Goal: Transaction & Acquisition: Book appointment/travel/reservation

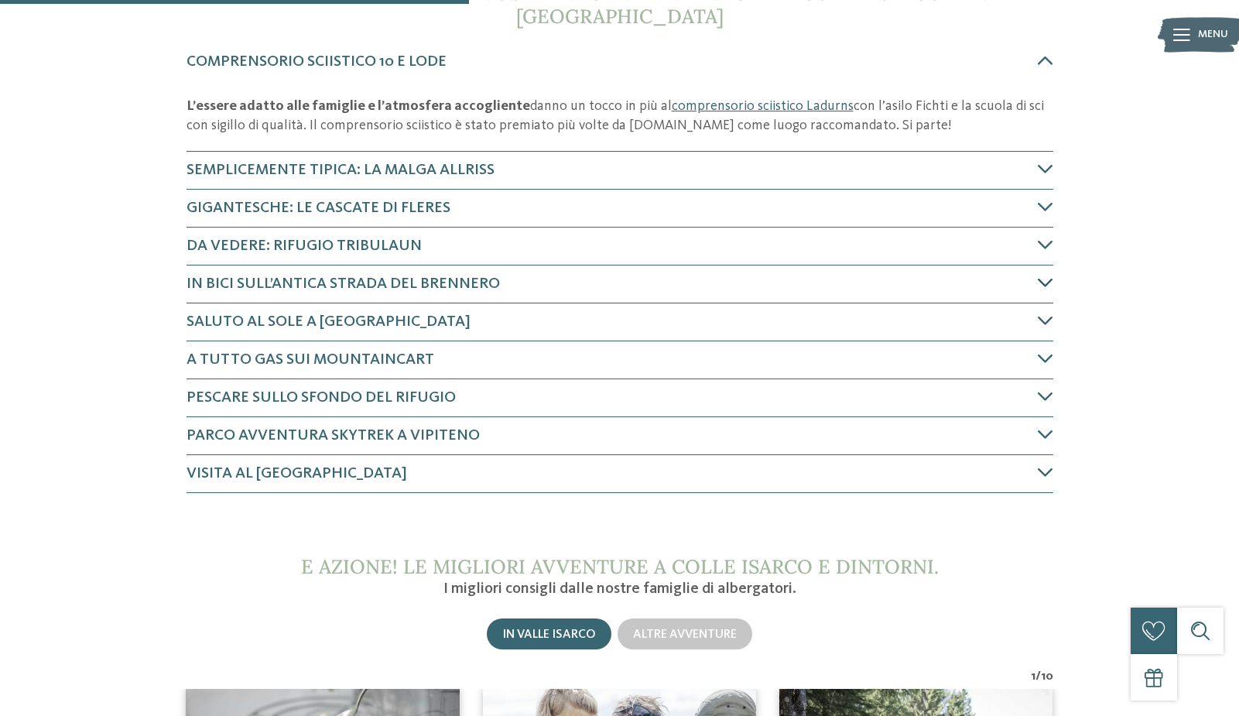
scroll to position [696, 0]
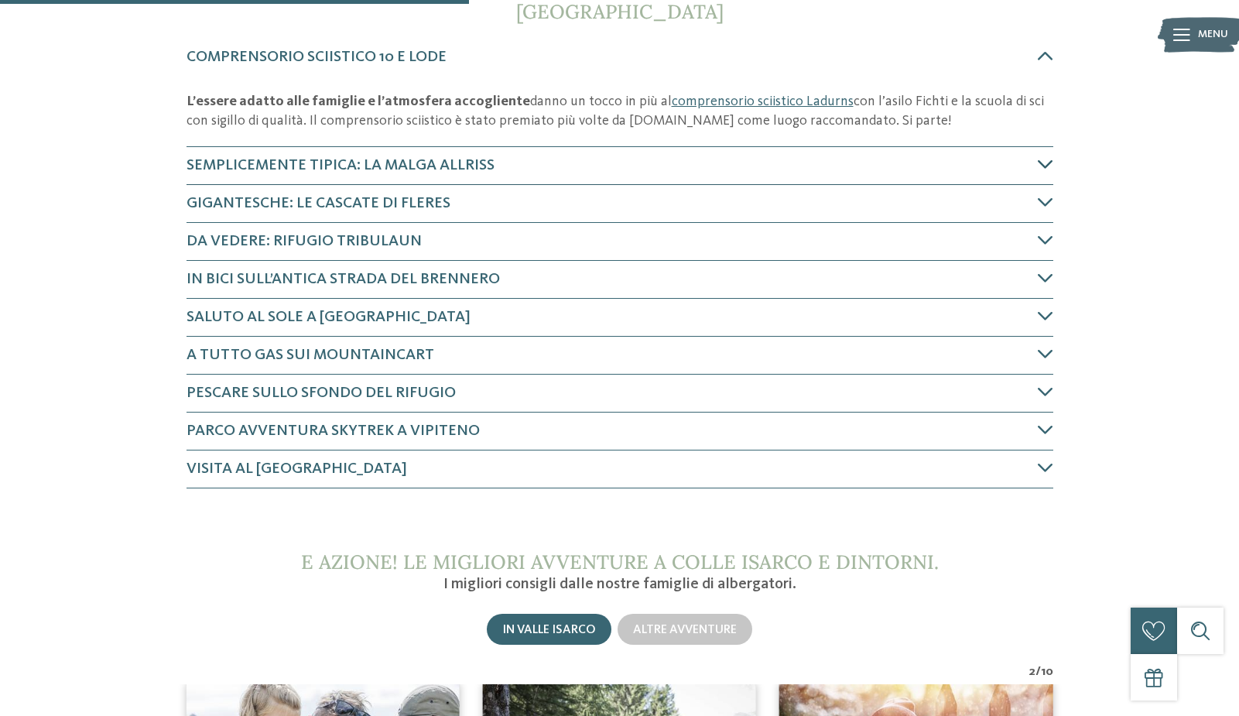
click at [366, 159] on span "Semplicemente tipica: la Malga Allriss" at bounding box center [340, 165] width 308 height 15
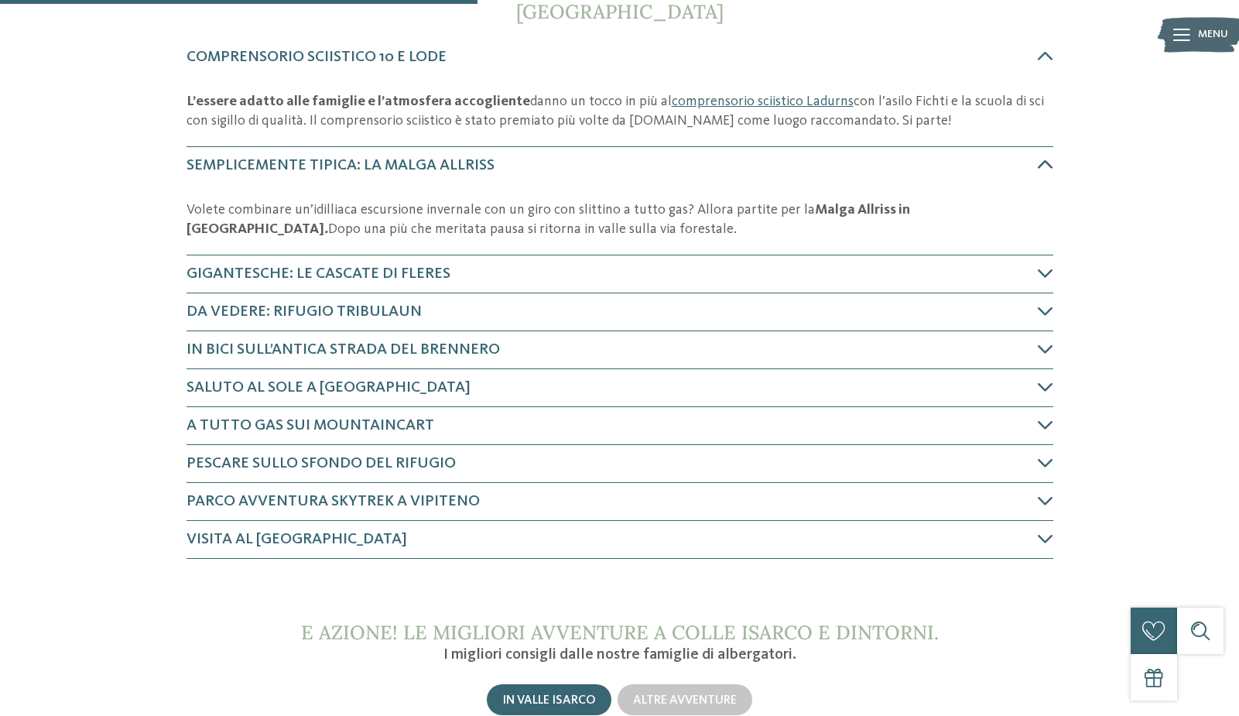
scroll to position [753, 0]
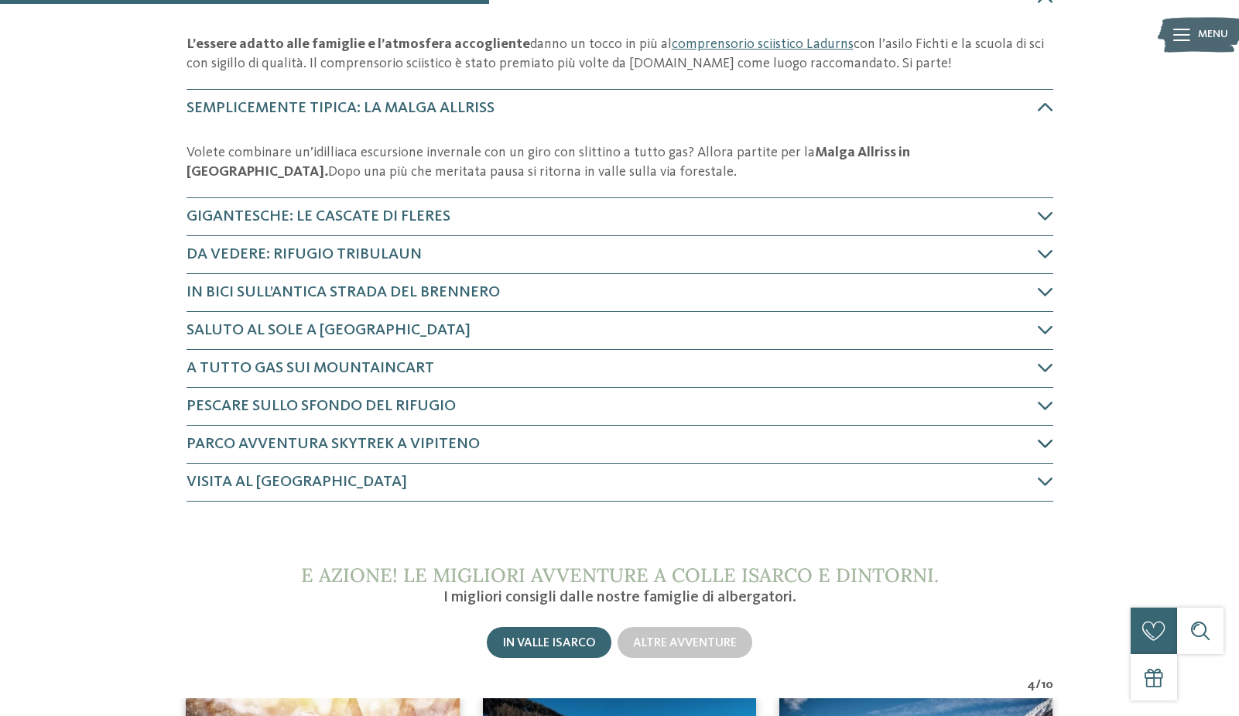
click at [397, 438] on span "Parco avventura Skytrek a Vipiteno" at bounding box center [332, 443] width 293 height 15
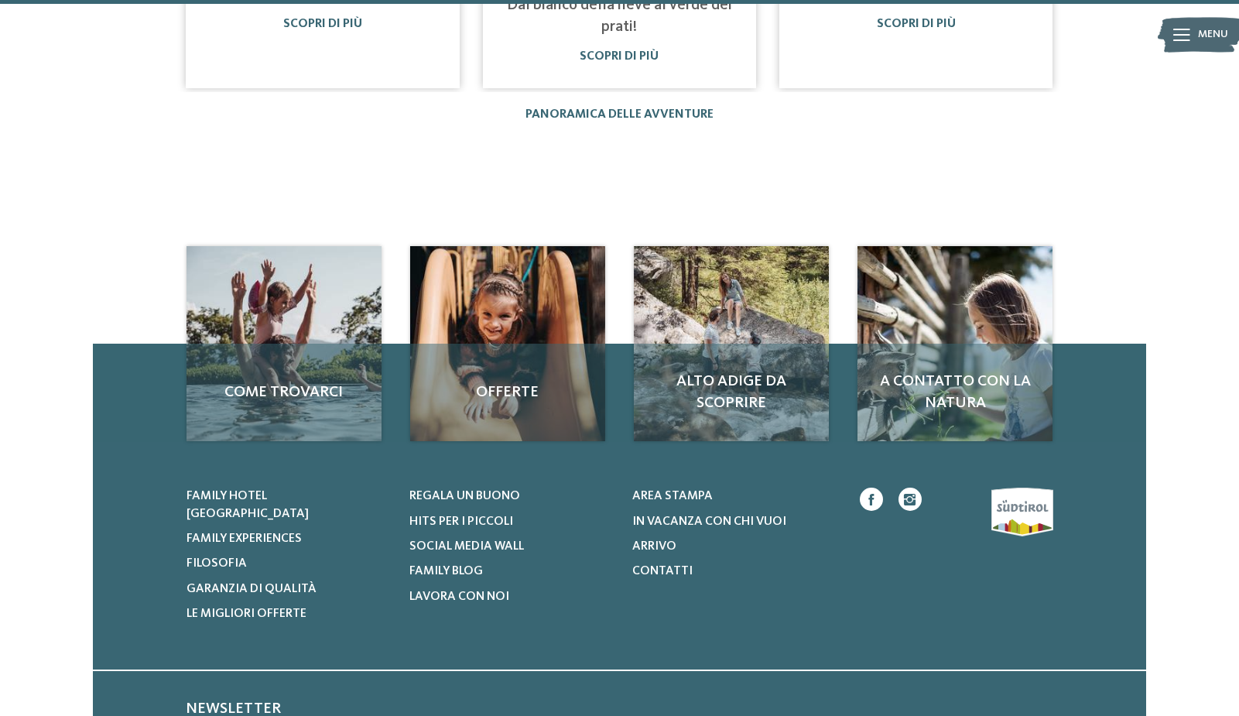
scroll to position [1981, 0]
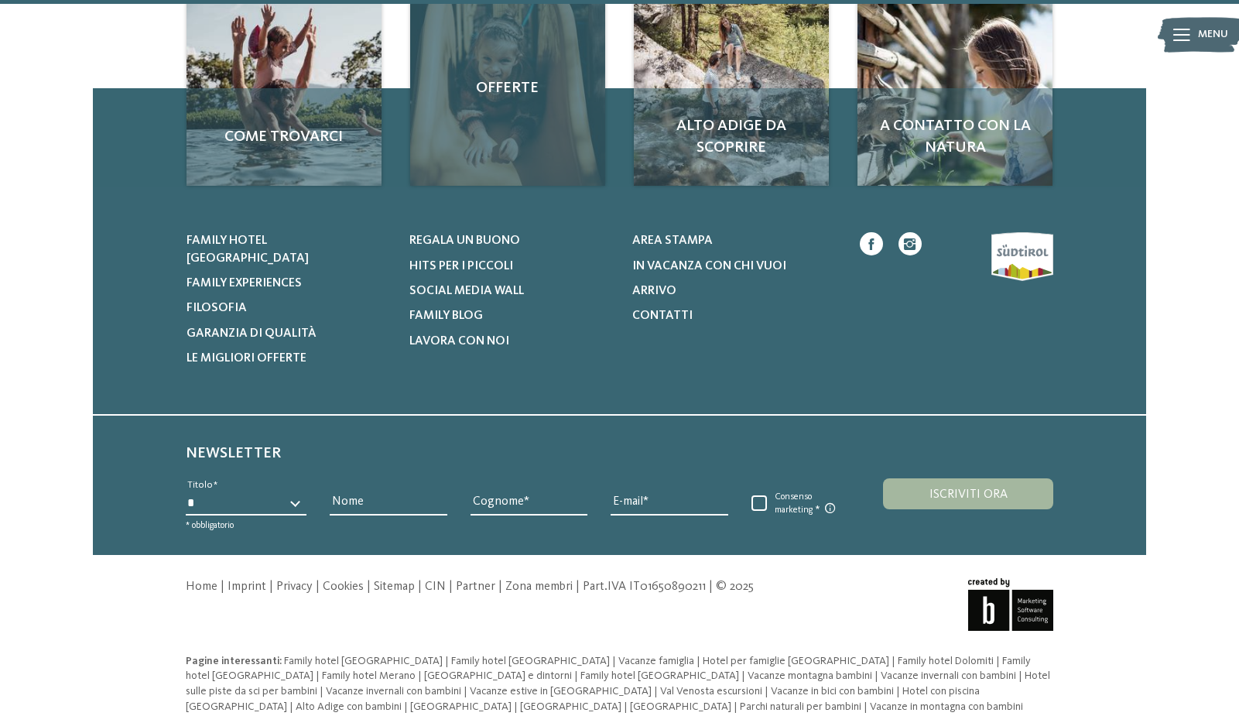
click at [502, 90] on span "Offerte" at bounding box center [507, 88] width 164 height 22
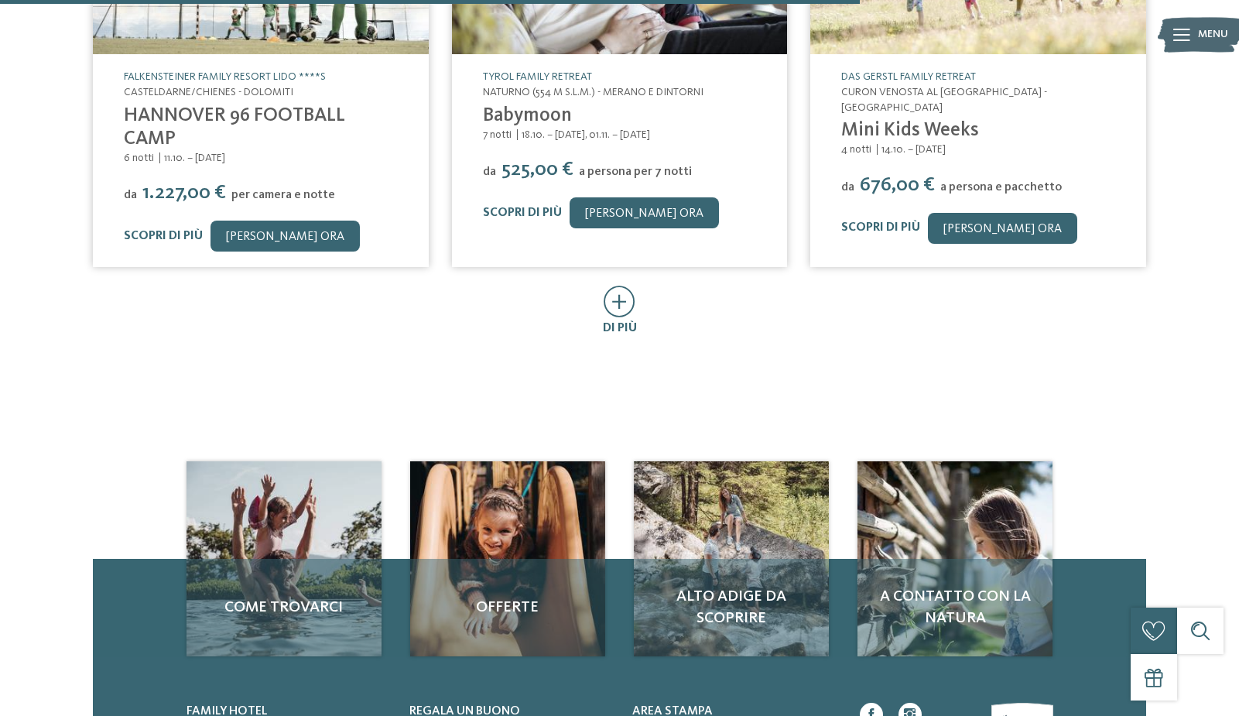
scroll to position [1006, 0]
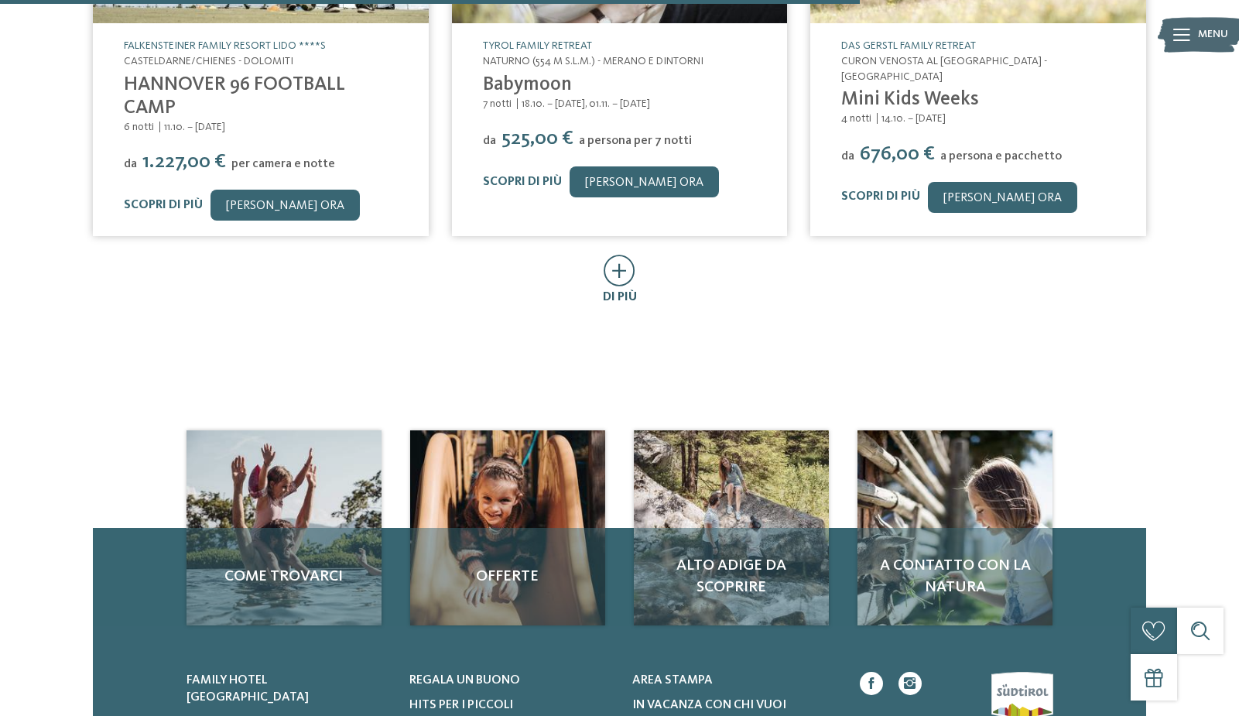
click at [623, 272] on icon at bounding box center [619, 271] width 32 height 32
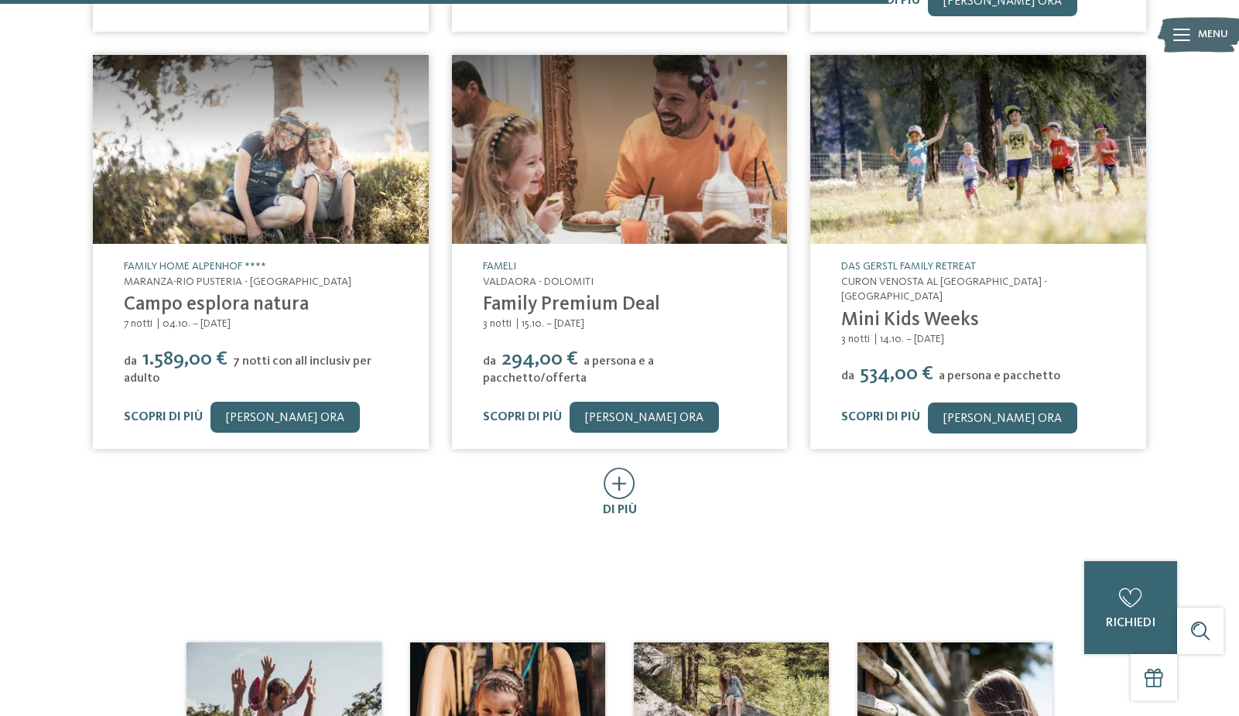
scroll to position [1857, 0]
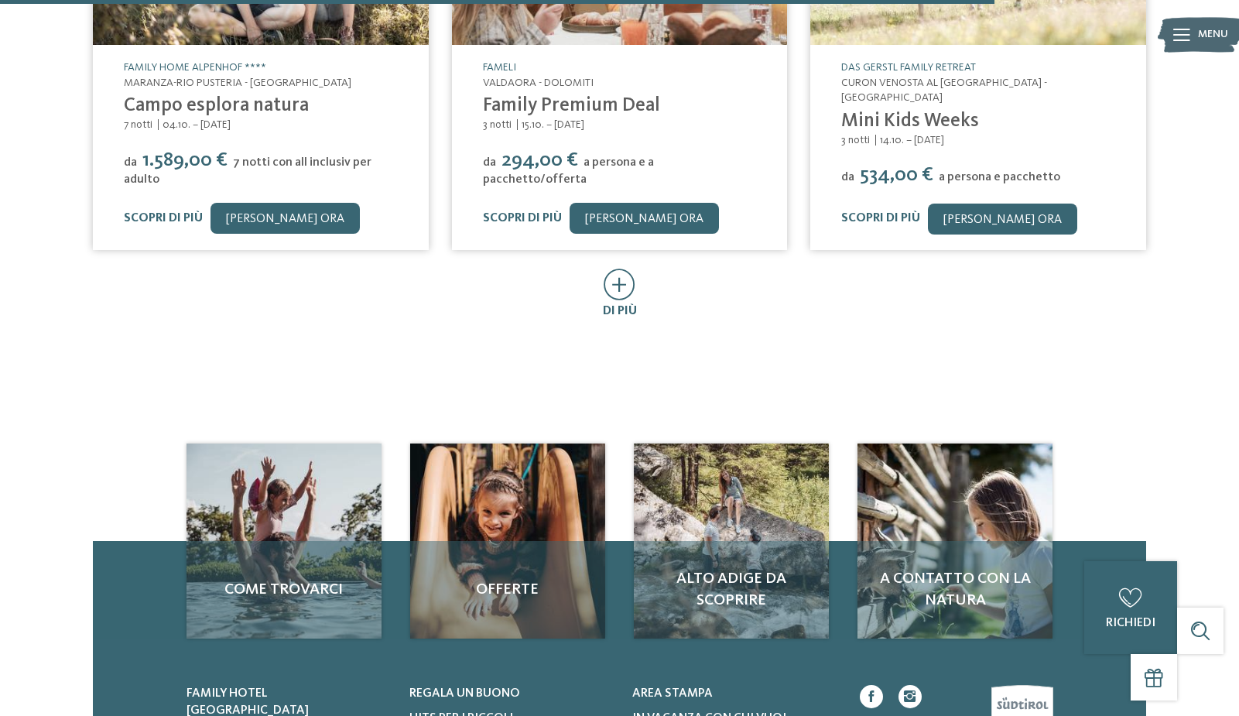
click at [624, 285] on icon at bounding box center [619, 284] width 32 height 32
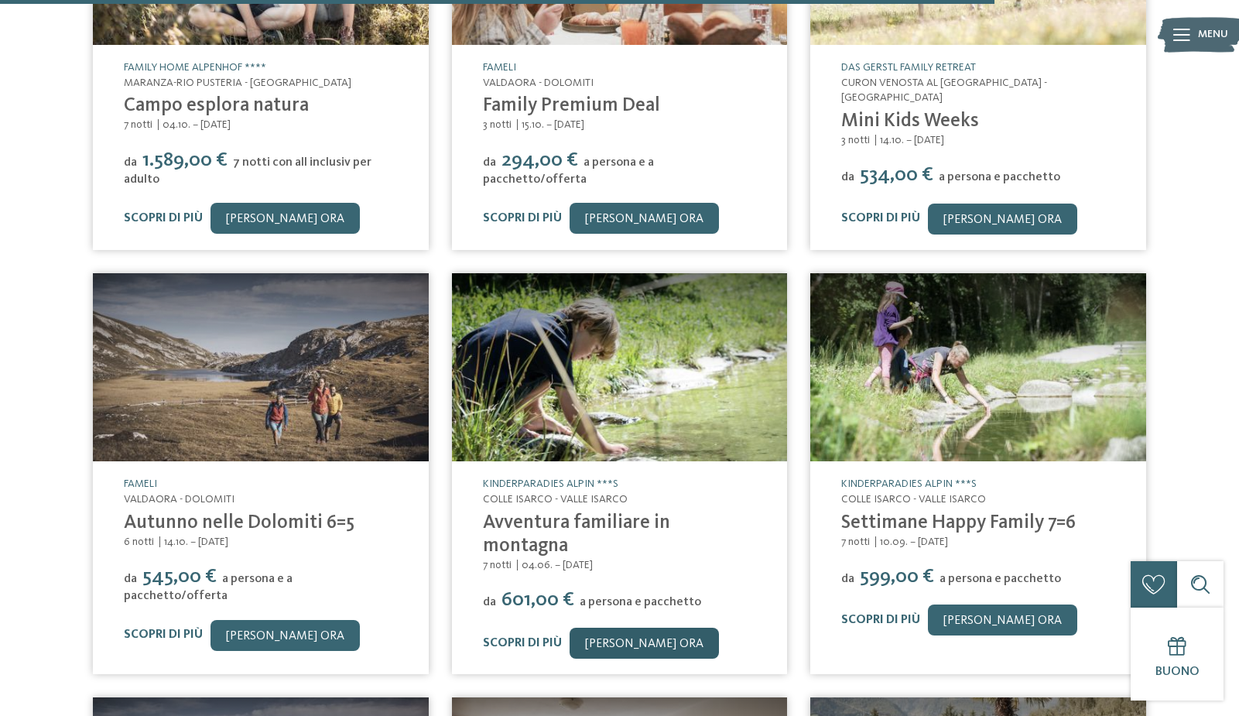
click at [641, 627] on link "[PERSON_NAME] ora" at bounding box center [643, 642] width 149 height 31
